Goal: Transaction & Acquisition: Book appointment/travel/reservation

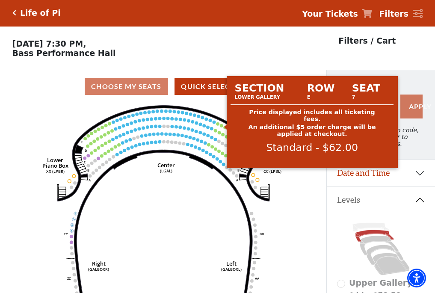
scroll to position [40, 0]
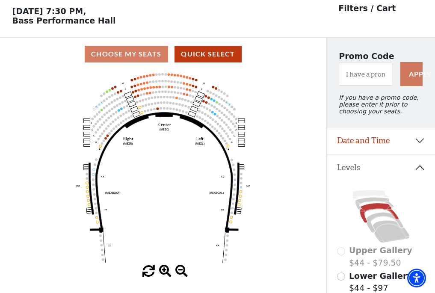
scroll to position [40, 0]
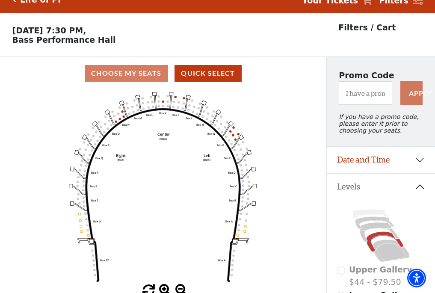
scroll to position [40, 0]
